Goal: Task Accomplishment & Management: Manage account settings

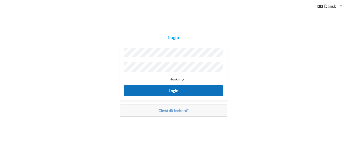
click at [163, 93] on button "Login" at bounding box center [174, 90] width 100 height 10
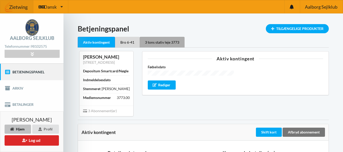
click at [167, 39] on div "3 tons stativ leje 3773" at bounding box center [162, 42] width 45 height 11
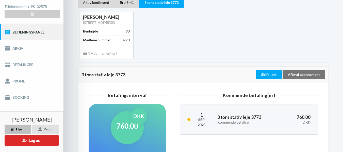
scroll to position [51, 0]
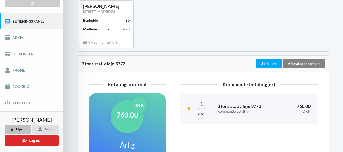
click at [308, 63] on div "Afbryd abonnement" at bounding box center [304, 63] width 42 height 9
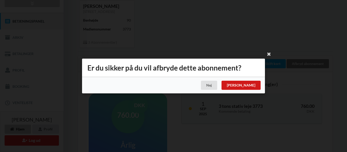
click at [256, 86] on div "[PERSON_NAME]" at bounding box center [241, 85] width 39 height 9
